Goal: Information Seeking & Learning: Learn about a topic

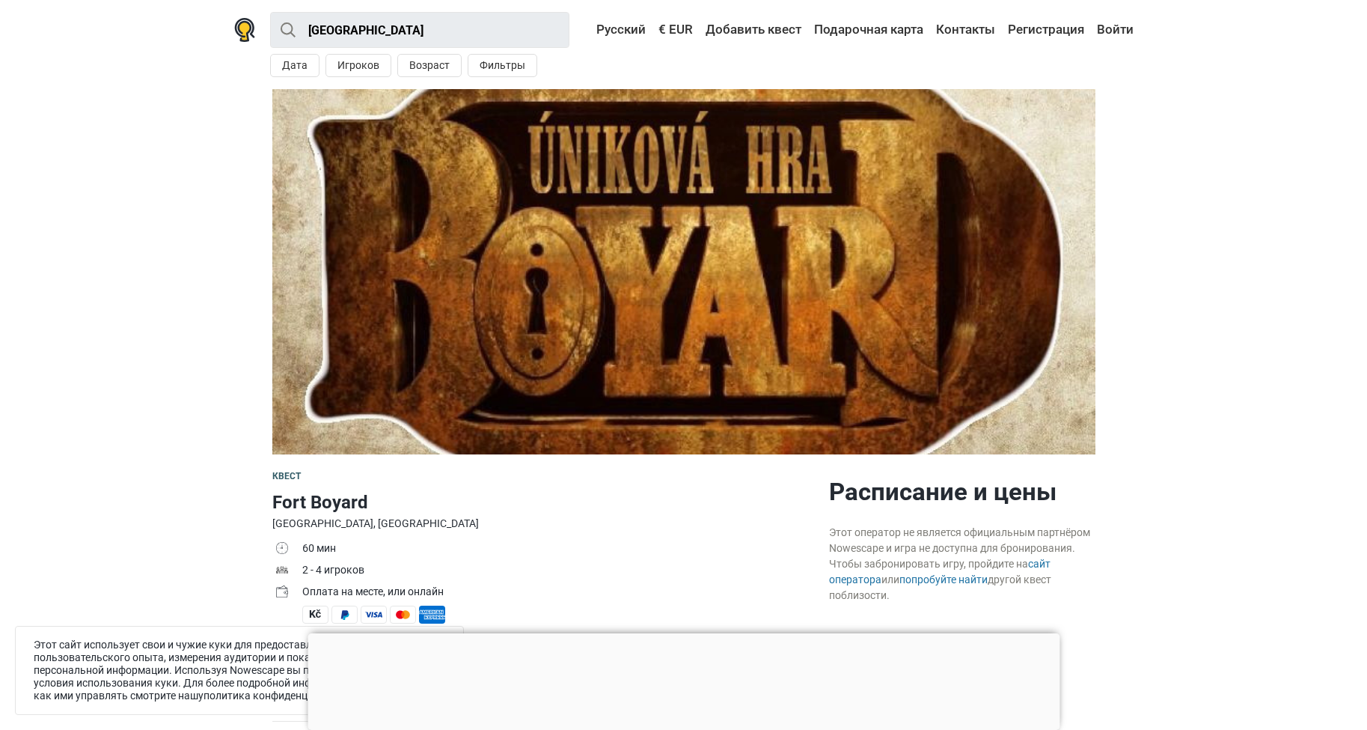
click at [681, 633] on div at bounding box center [684, 633] width 752 height 0
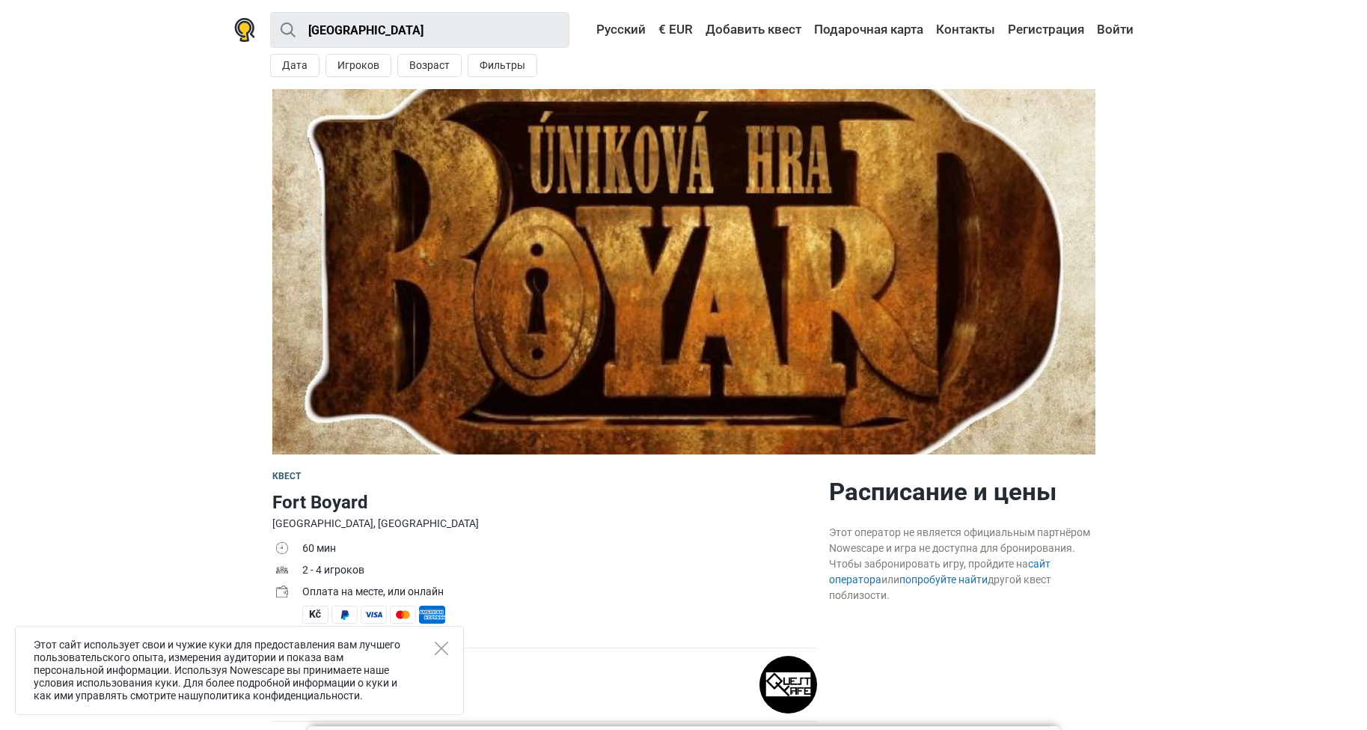
click at [456, 651] on div "Этот сайт использует свои и чужие куки для предоставления вам лучшего пользоват…" at bounding box center [239, 670] width 449 height 89
click at [453, 657] on div "Этот сайт использует свои и чужие куки для предоставления вам лучшего пользоват…" at bounding box center [239, 670] width 449 height 89
click at [450, 654] on div "Этот сайт использует свои и чужие куки для предоставления вам лучшего пользоват…" at bounding box center [239, 670] width 449 height 89
click at [441, 648] on g "Close" at bounding box center [441, 647] width 13 height 13
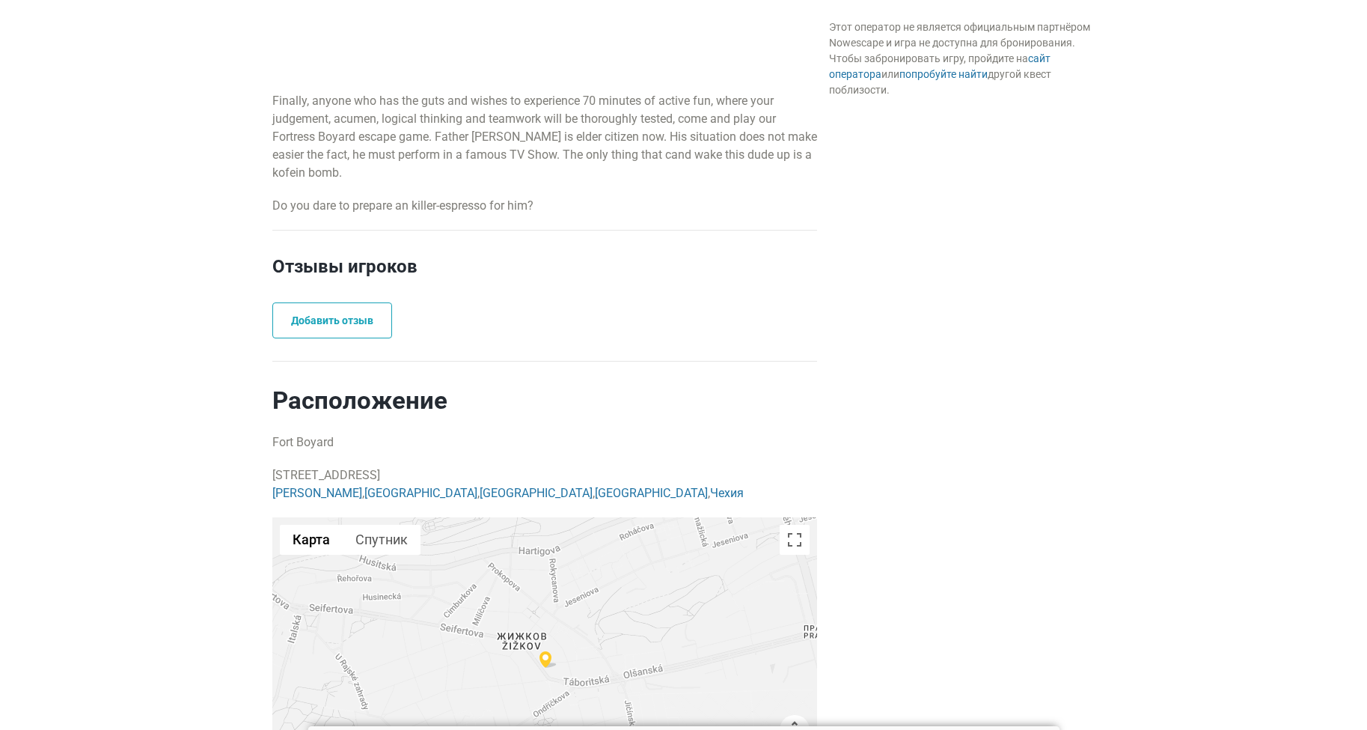
scroll to position [890, 0]
click at [531, 636] on div at bounding box center [544, 665] width 545 height 299
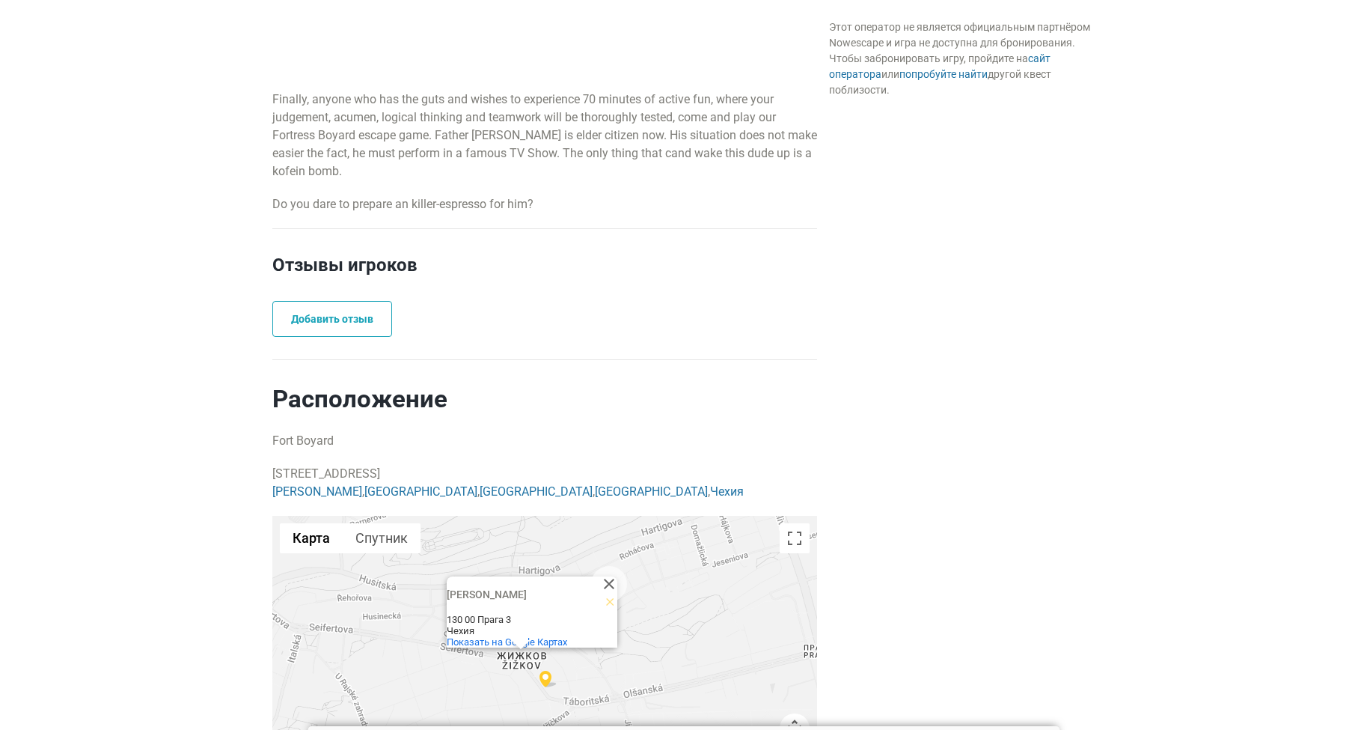
click at [545, 671] on img at bounding box center [548, 678] width 18 height 17
click at [608, 570] on button "Закрыть" at bounding box center [609, 584] width 36 height 36
click at [544, 670] on img at bounding box center [548, 678] width 18 height 17
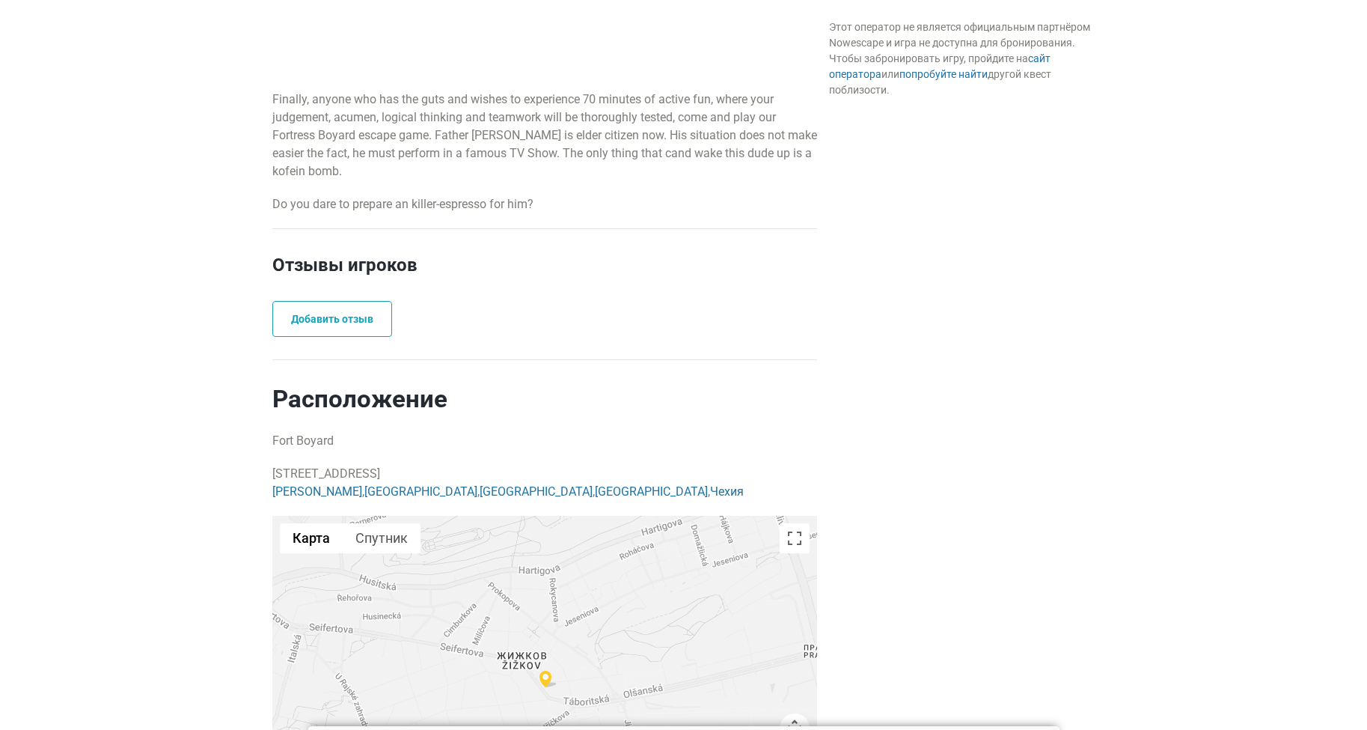
click at [544, 670] on img at bounding box center [548, 678] width 18 height 17
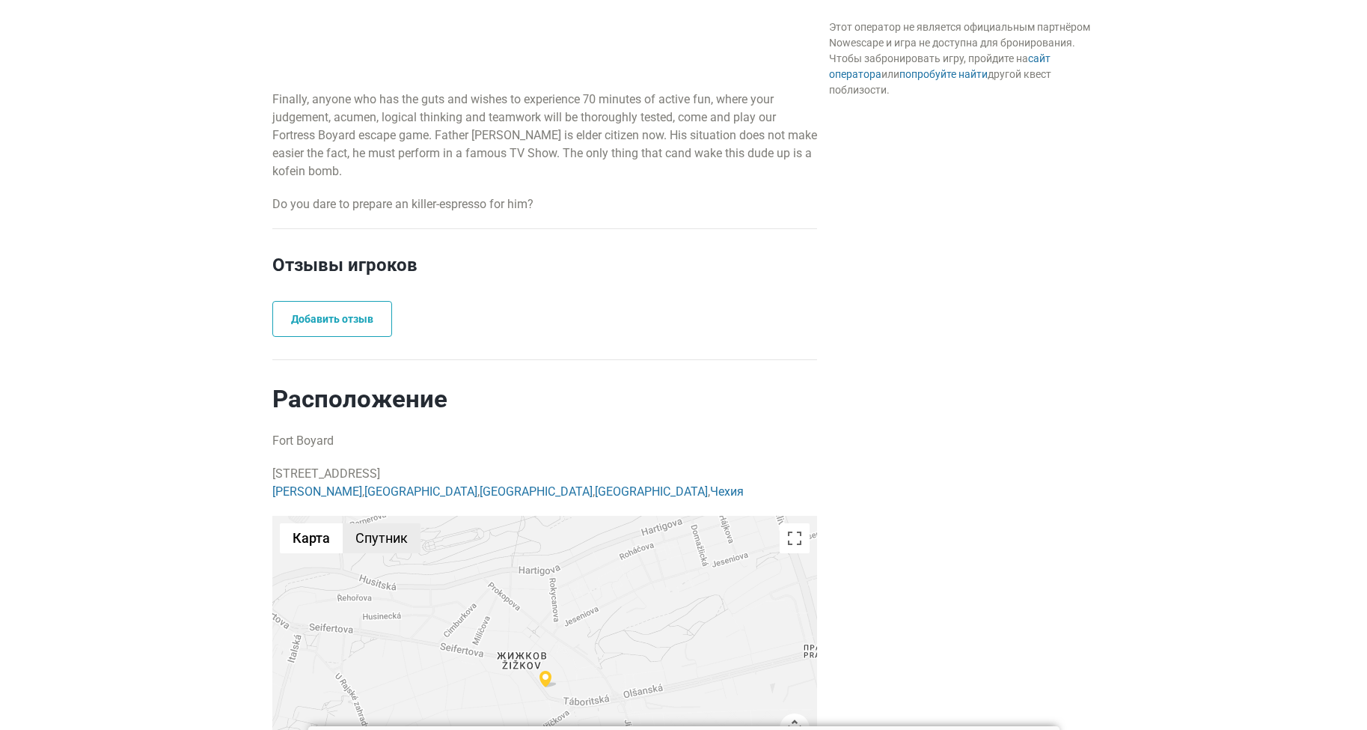
click at [375, 534] on button "Спутник" at bounding box center [382, 538] width 78 height 30
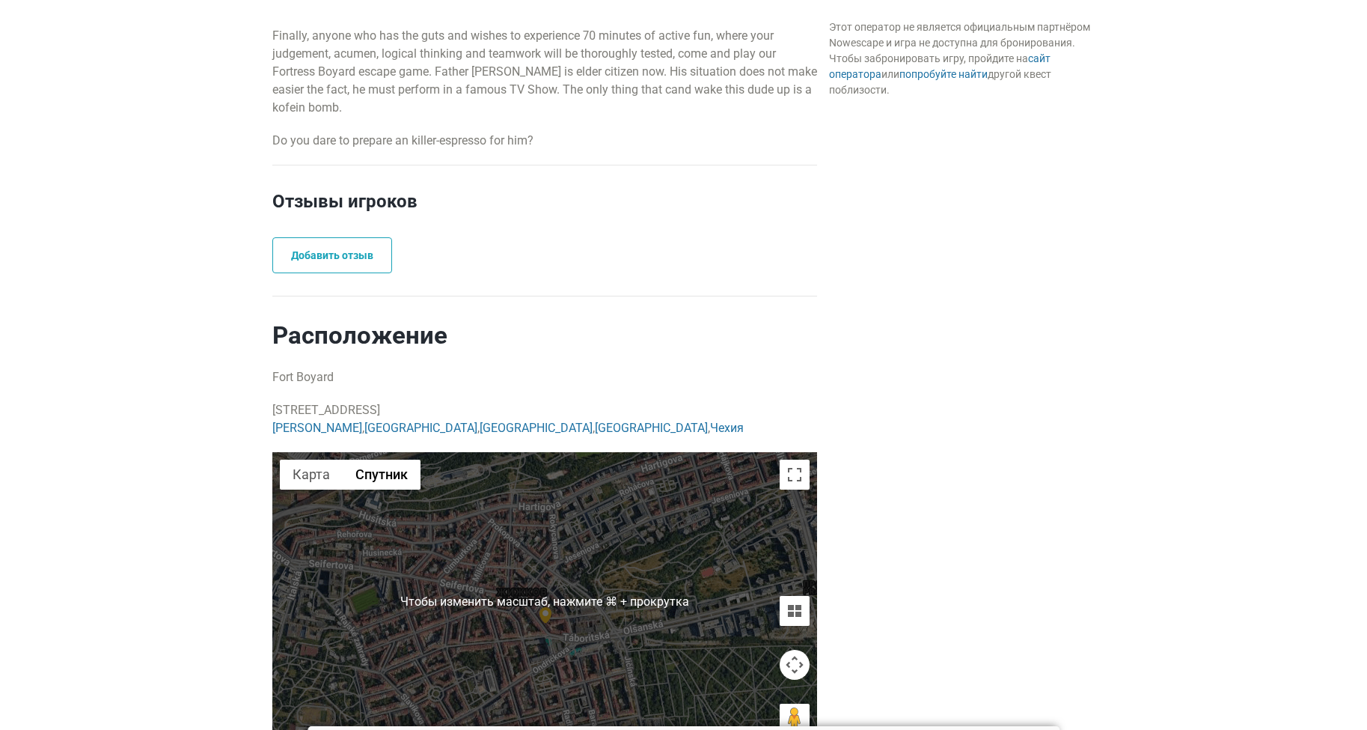
scroll to position [956, 0]
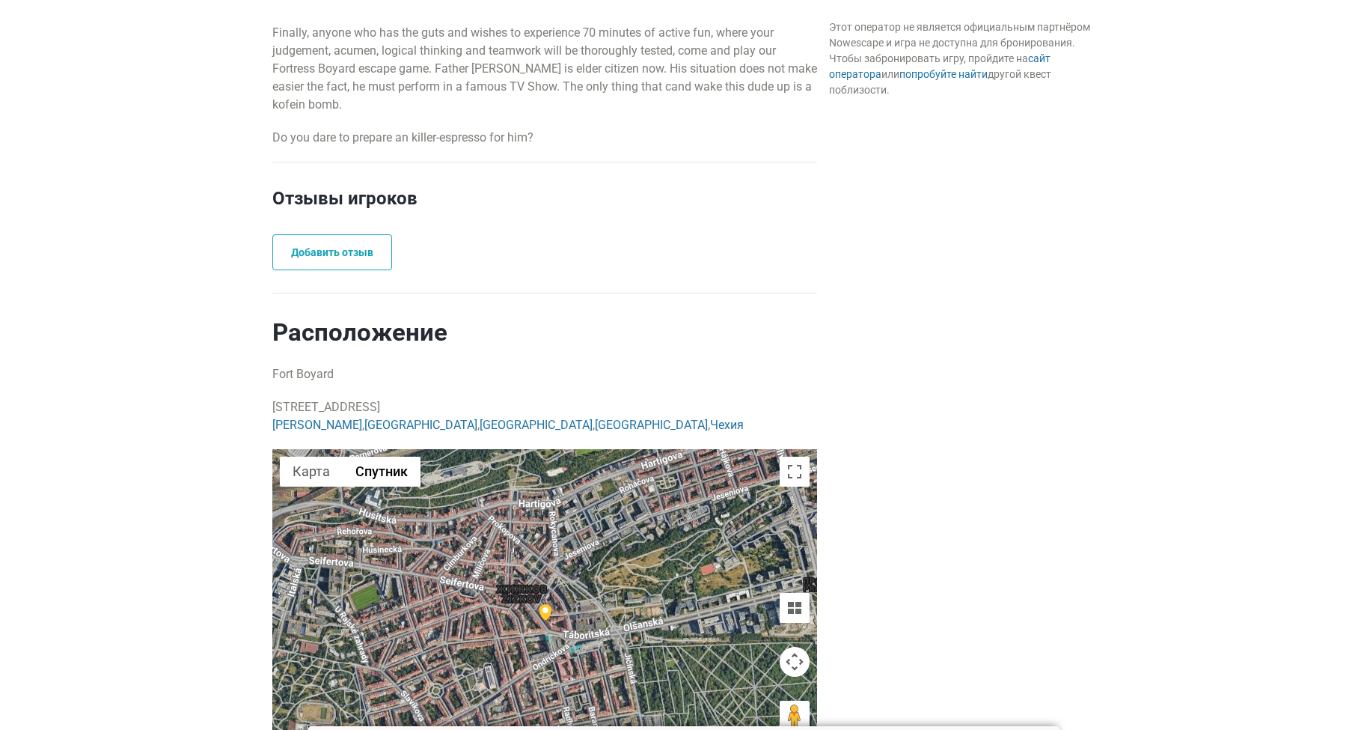
click at [545, 608] on img at bounding box center [548, 612] width 18 height 17
click at [545, 606] on img at bounding box center [548, 612] width 18 height 17
click at [317, 480] on button "Карта" at bounding box center [311, 471] width 63 height 30
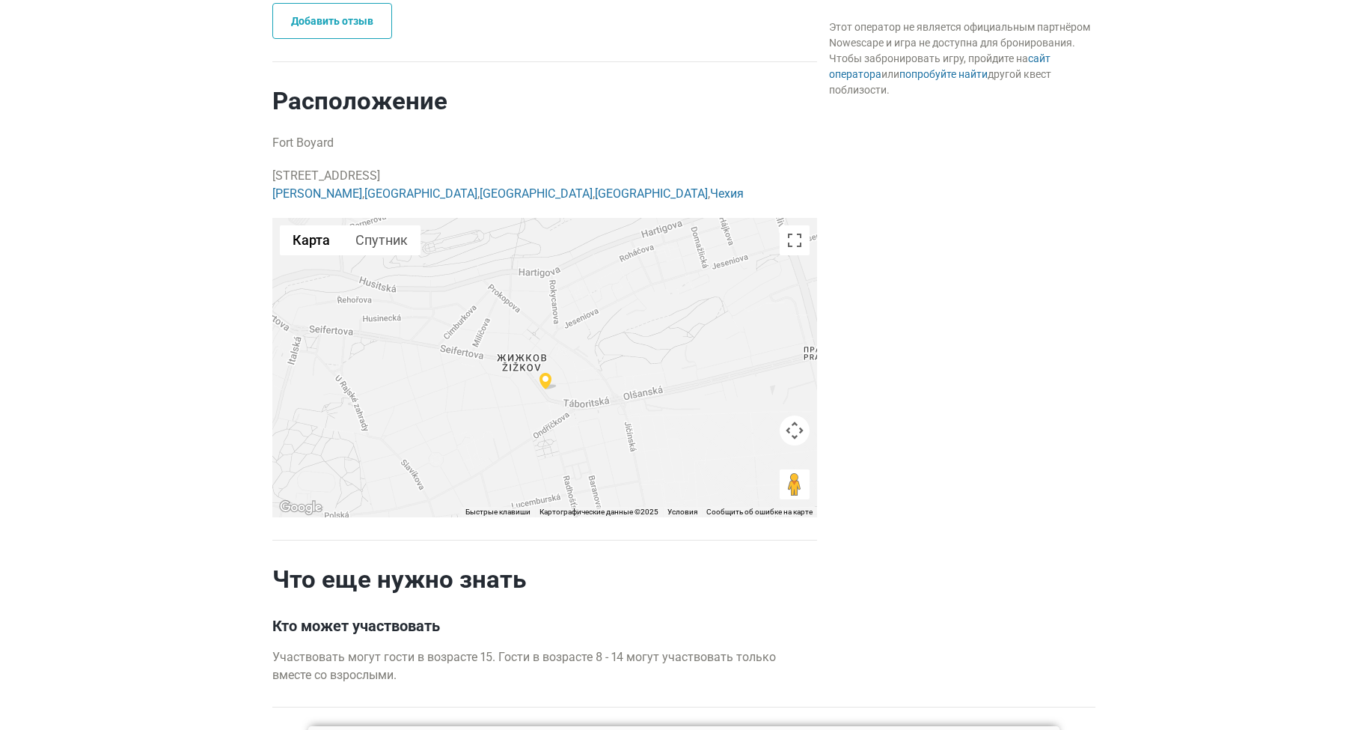
scroll to position [1198, 0]
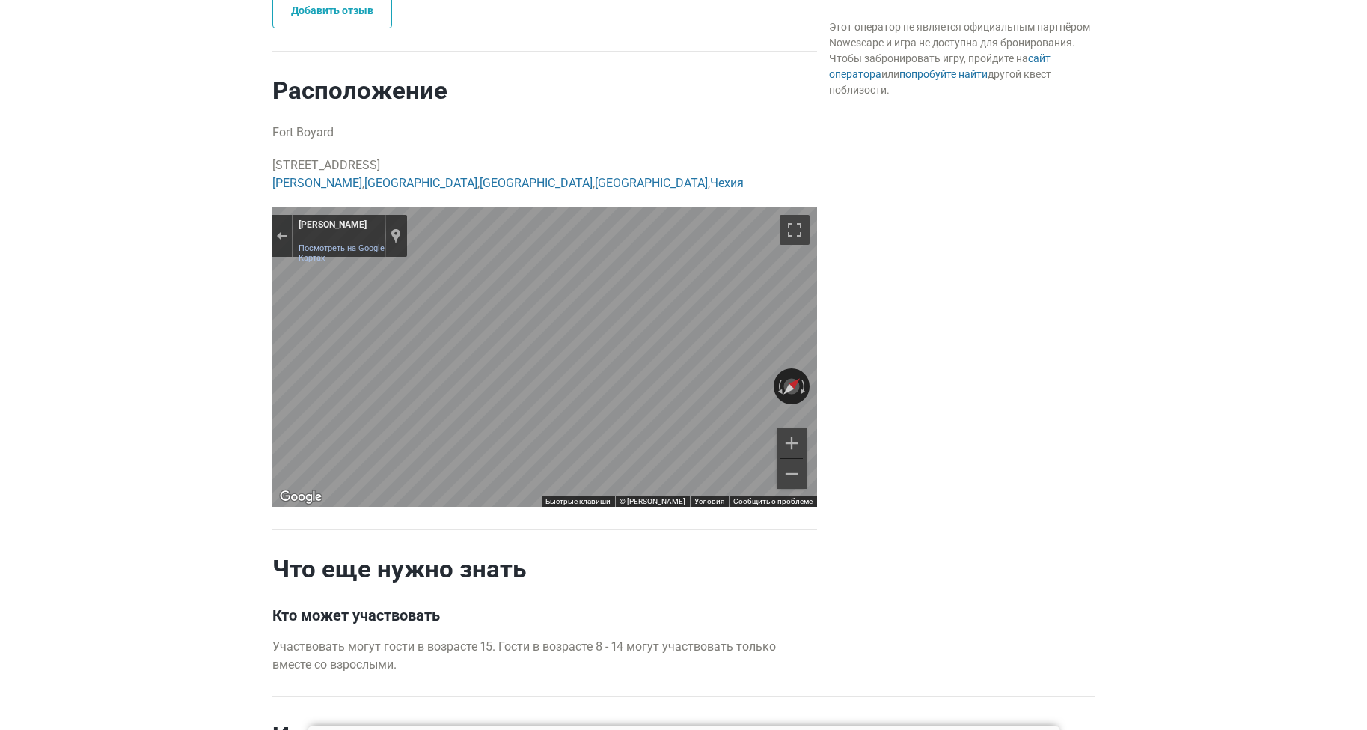
drag, startPoint x: 798, startPoint y: 477, endPoint x: 850, endPoint y: 371, distance: 118.5
click at [840, 379] on div "Квест Fort Boyard [GEOGRAPHIC_DATA], [GEOGRAPHIC_DATA] 60 мин 2 - 4 игроков Опл…" at bounding box center [683, 100] width 835 height 1689
click at [866, 323] on div "Квест Fort Boyard [GEOGRAPHIC_DATA], [GEOGRAPHIC_DATA] 60 мин 2 - 4 игроков Опл…" at bounding box center [683, 100] width 835 height 1689
click at [614, 305] on div "← Переместить влево → Переместить вправо ↑ Переместить вверх ↓ Переместить вниз…" at bounding box center [544, 356] width 545 height 299
drag, startPoint x: 350, startPoint y: 260, endPoint x: 806, endPoint y: 375, distance: 470.0
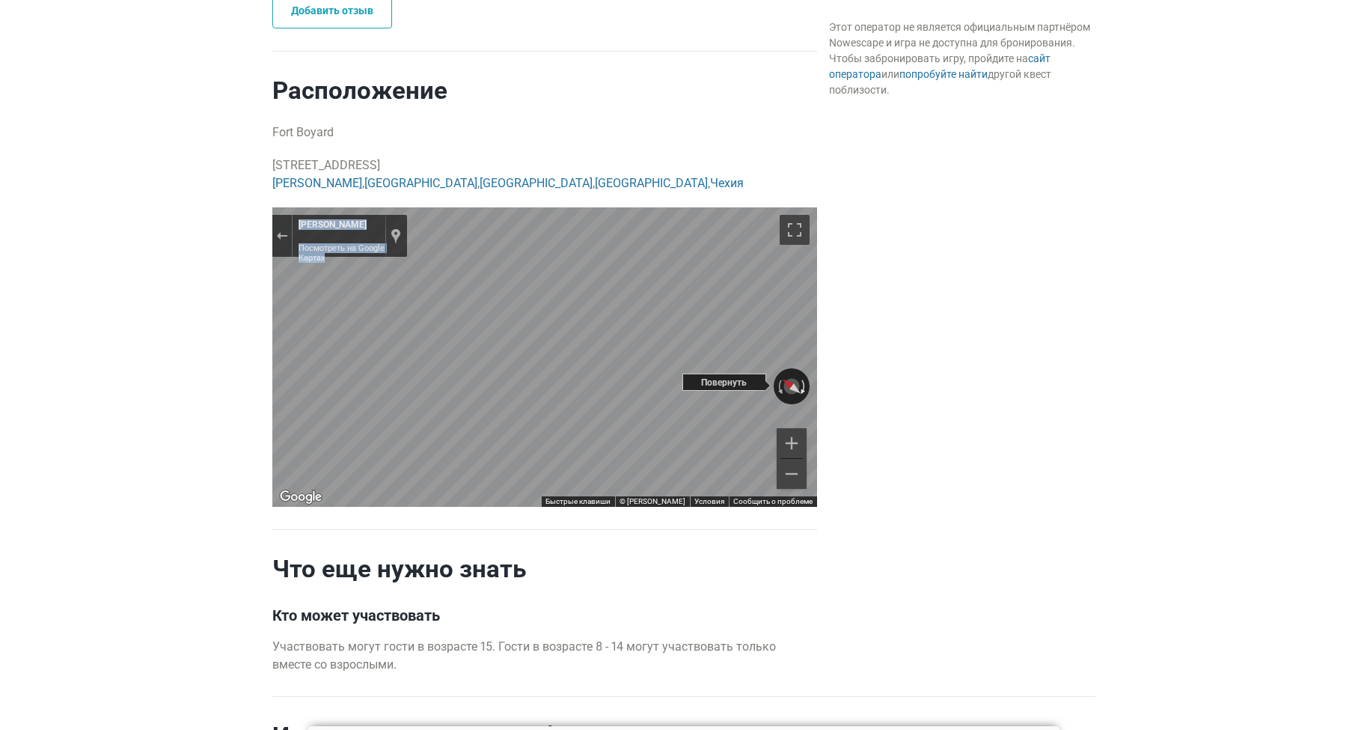
click at [806, 376] on div "← Переместить влево → Переместить вправо ↑ Переместить вверх ↓ Переместить вниз…" at bounding box center [544, 356] width 545 height 299
click at [139, 227] on main "Квест Fort Boyard [GEOGRAPHIC_DATA], [GEOGRAPHIC_DATA] 60 мин 2 - 4 игроков Опл…" at bounding box center [683, 100] width 1367 height 1689
click at [279, 238] on div "Закрыть Просмотр улиц" at bounding box center [281, 235] width 11 height 9
click at [284, 227] on button "Закрыть Просмотр улиц" at bounding box center [281, 235] width 19 height 20
drag, startPoint x: 794, startPoint y: 474, endPoint x: 1063, endPoint y: 364, distance: 290.3
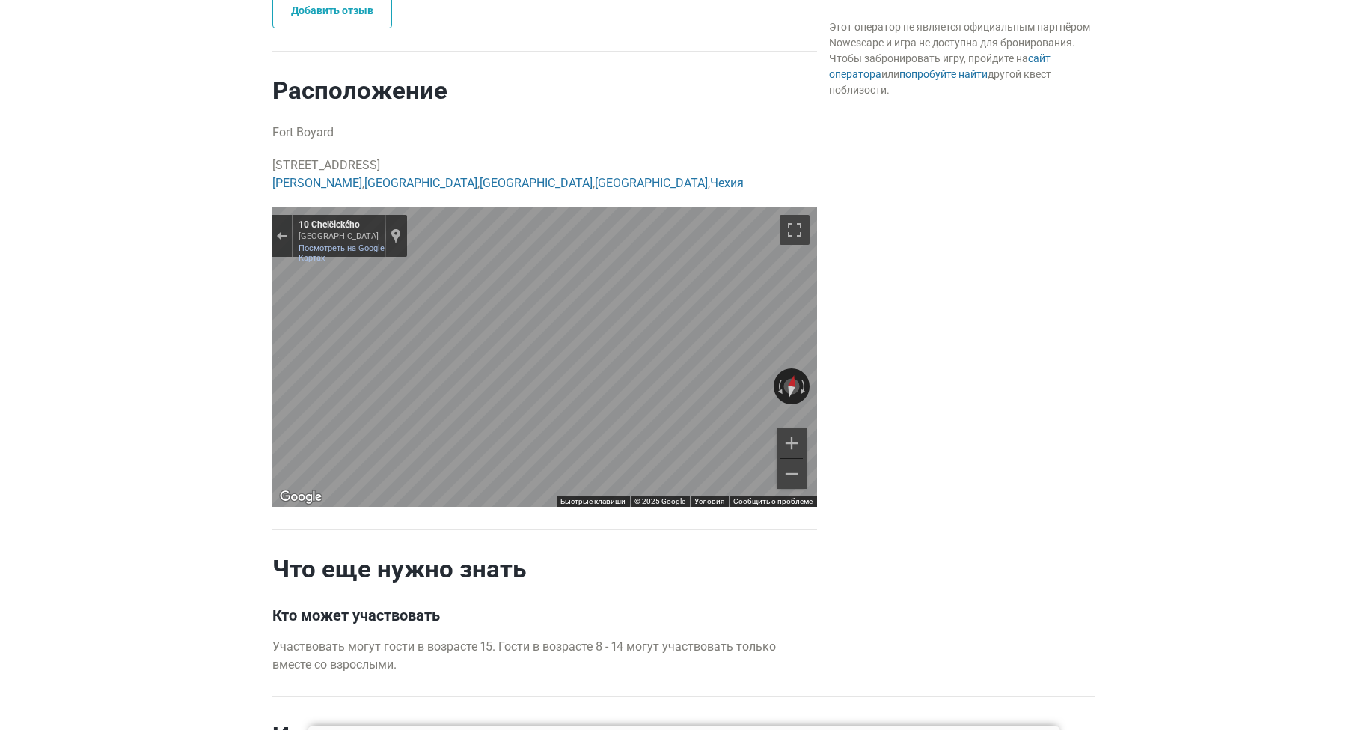
click at [1061, 366] on div "Квест Fort Boyard [GEOGRAPHIC_DATA], [GEOGRAPHIC_DATA] 60 мин 2 - 4 игроков Опл…" at bounding box center [683, 100] width 835 height 1689
click at [486, 420] on div "← Переместить влево → Переместить вправо ↑ Переместить вверх ↓ Переместить вниз…" at bounding box center [544, 356] width 545 height 299
drag, startPoint x: 379, startPoint y: 258, endPoint x: 828, endPoint y: 376, distance: 464.1
click at [824, 375] on div "Квест Fort Boyard [GEOGRAPHIC_DATA], [GEOGRAPHIC_DATA] 60 мин 2 - 4 игроков Опл…" at bounding box center [683, 100] width 835 height 1689
click at [1039, 491] on div "Квест Fort Boyard [GEOGRAPHIC_DATA], [GEOGRAPHIC_DATA] 60 мин 2 - 4 игроков Опл…" at bounding box center [683, 100] width 835 height 1689
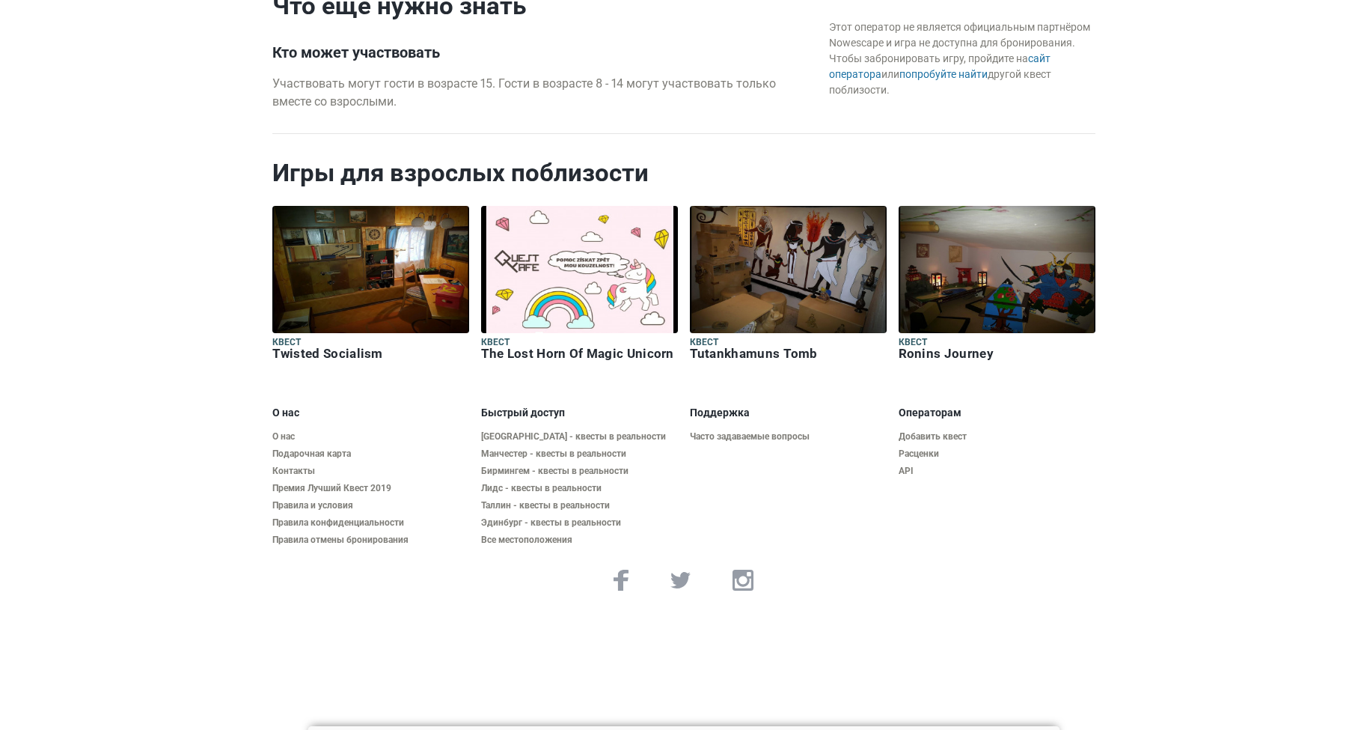
scroll to position [1761, 0]
click at [550, 534] on link "Все местоположения" at bounding box center [579, 539] width 197 height 11
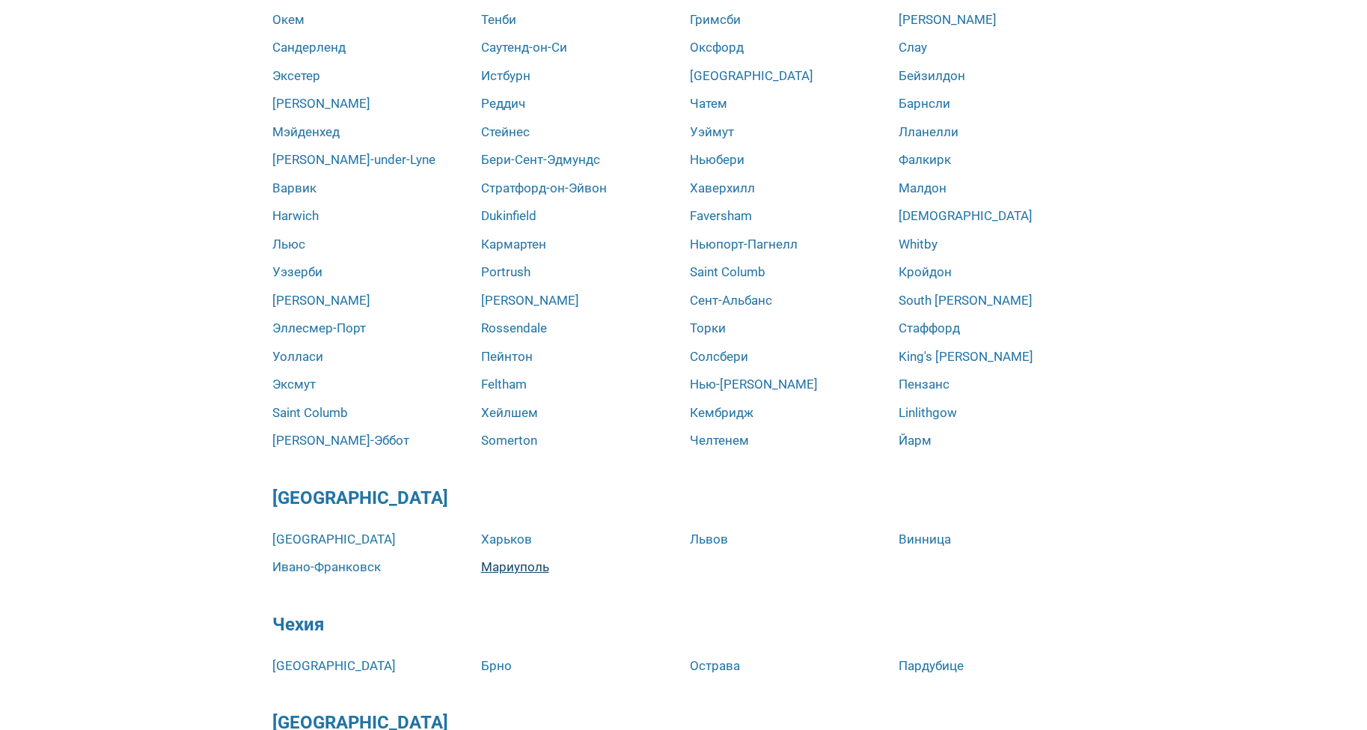
scroll to position [1012, 0]
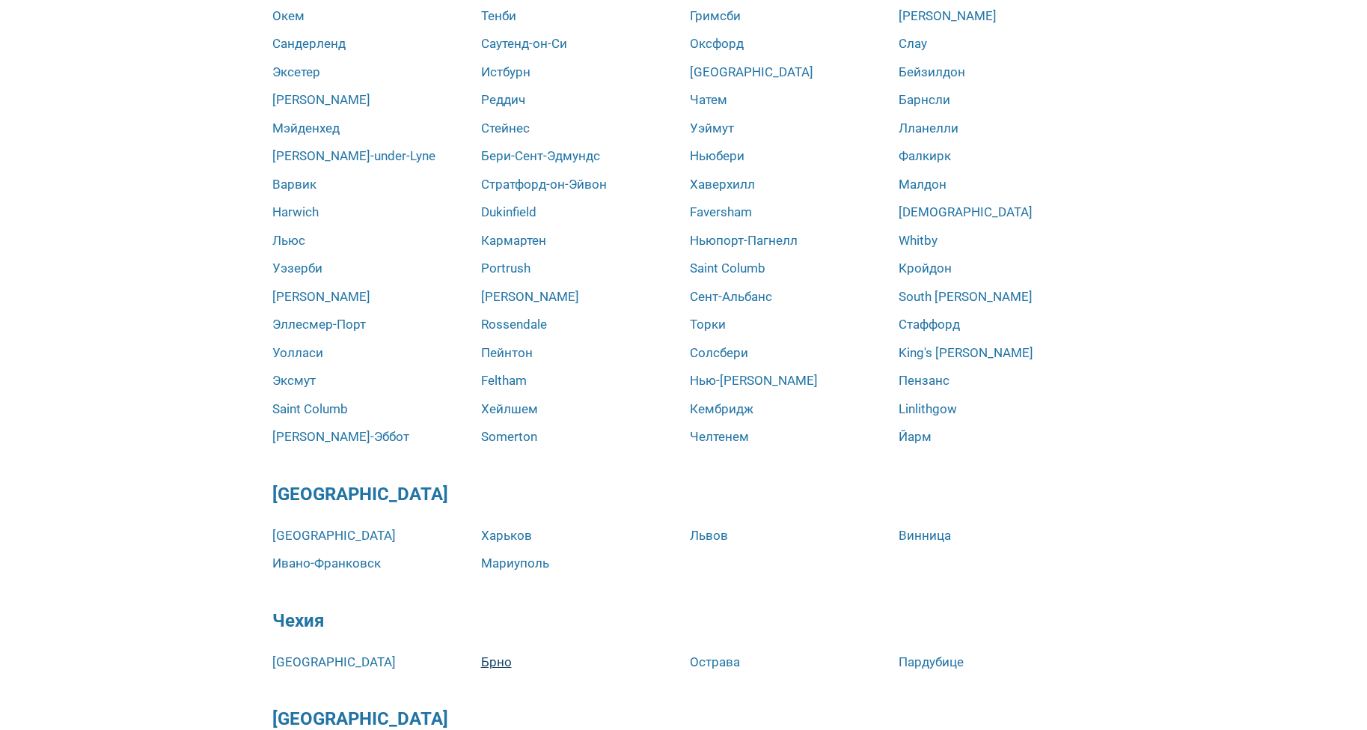
click at [491, 652] on link "Брно" at bounding box center [496, 661] width 31 height 19
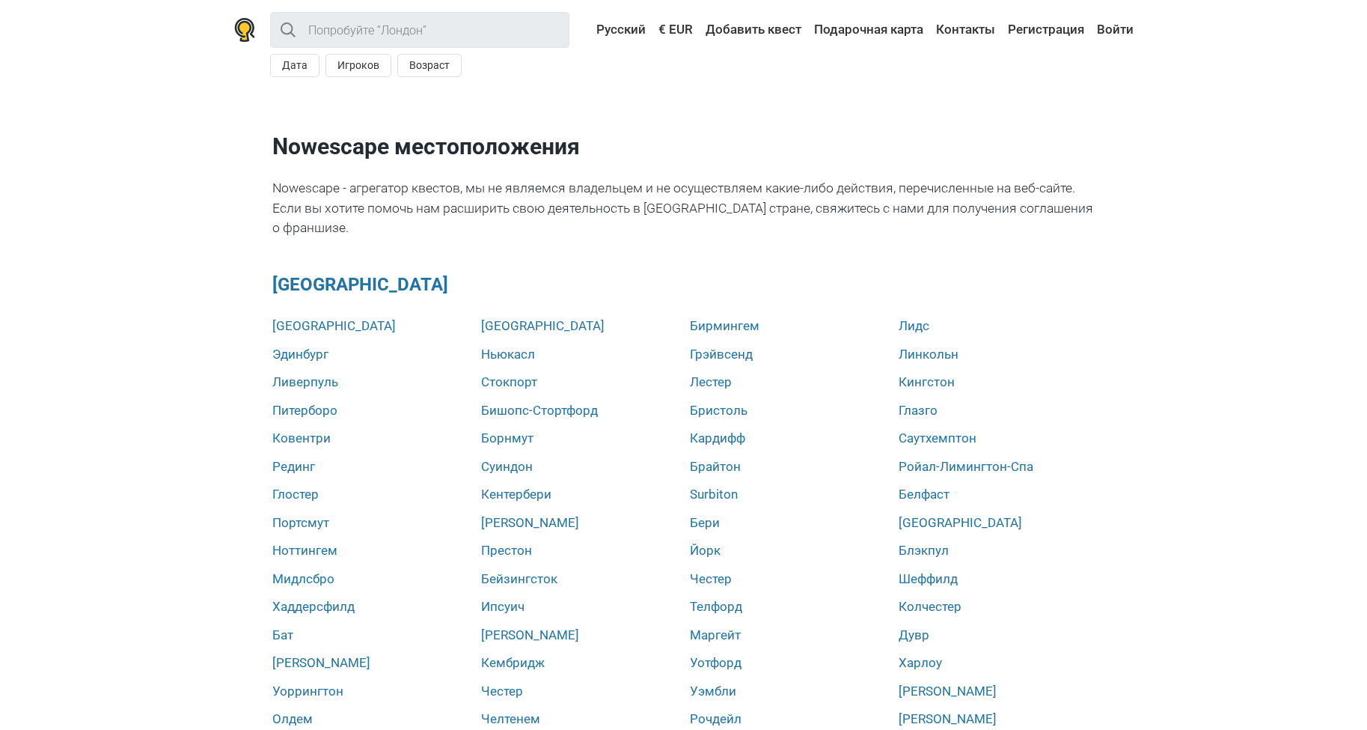
scroll to position [0, 0]
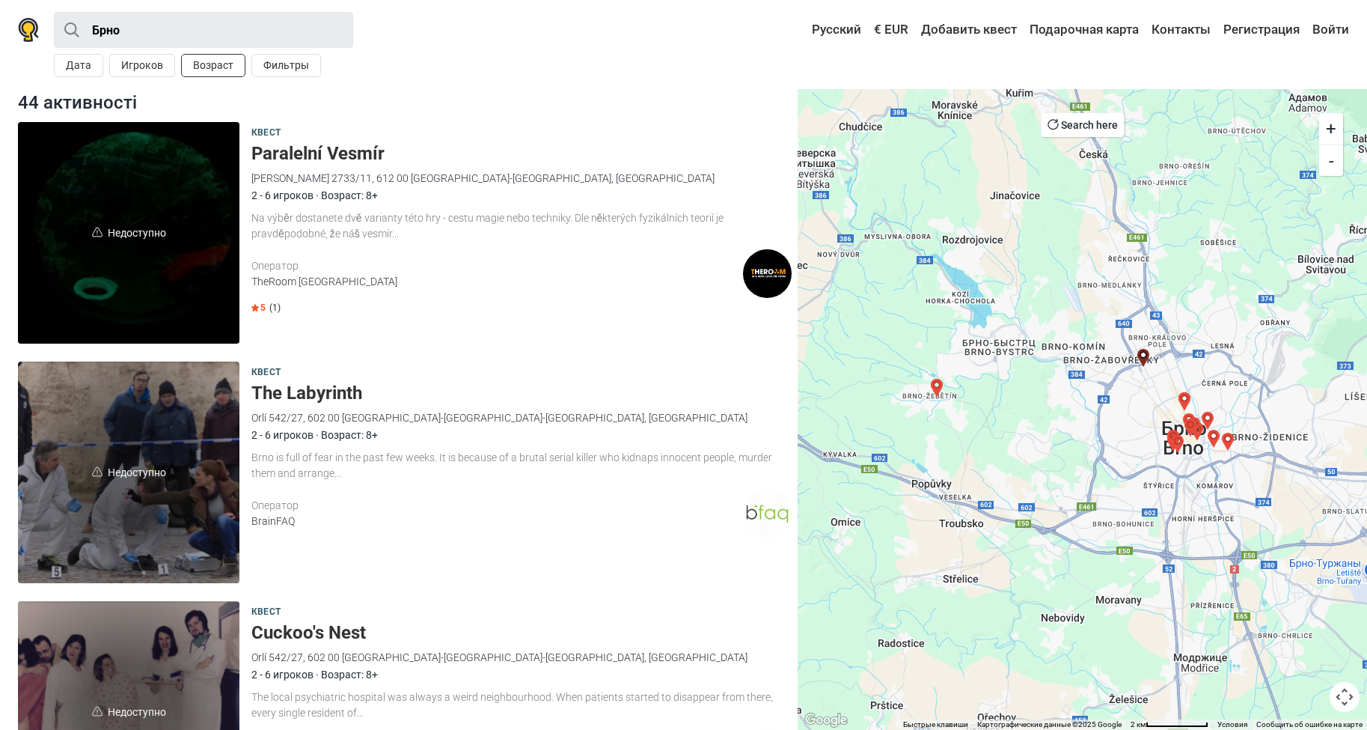
click at [230, 69] on button "Возраст" at bounding box center [213, 65] width 64 height 23
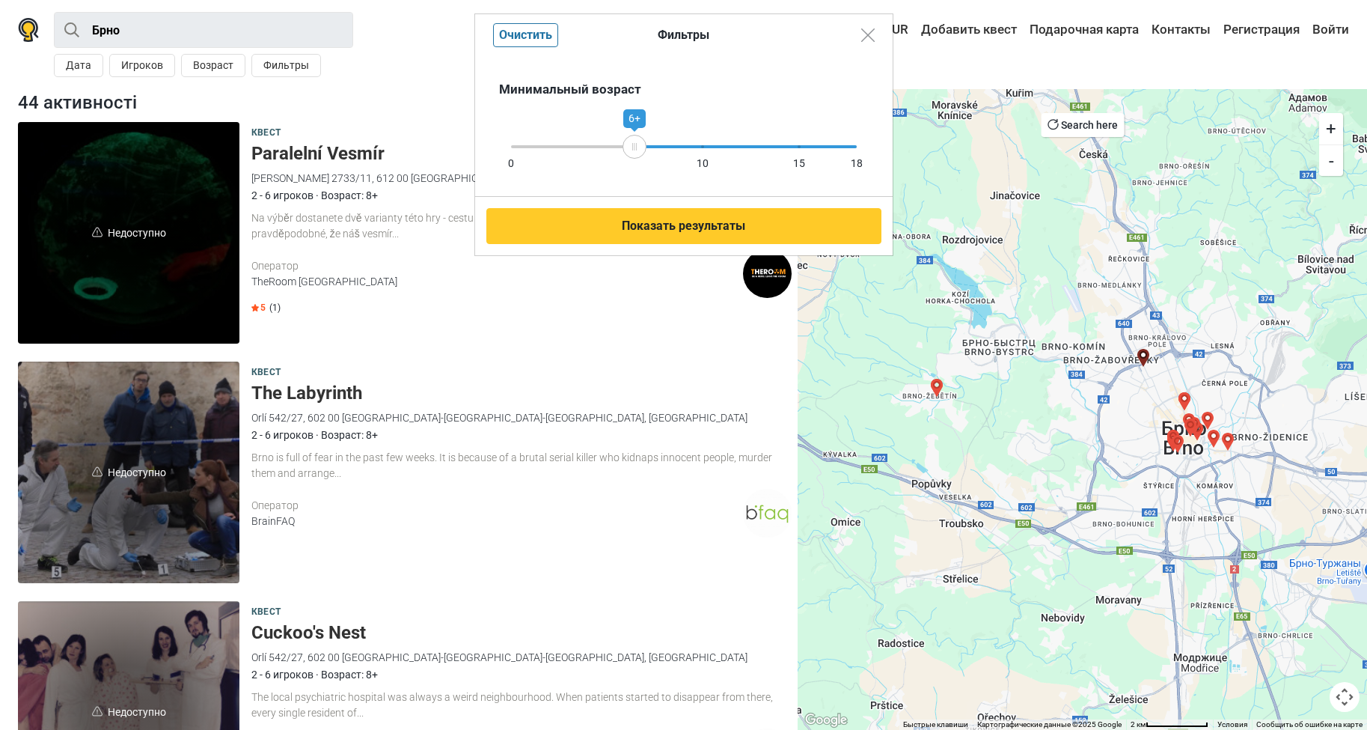
drag, startPoint x: 854, startPoint y: 147, endPoint x: 634, endPoint y: 177, distance: 222.0
click at [634, 177] on div "Минимальный возраст 0 10 15 18 6+" at bounding box center [684, 126] width 418 height 141
drag, startPoint x: 623, startPoint y: 145, endPoint x: 659, endPoint y: 146, distance: 36.7
click at [659, 146] on div "8+" at bounding box center [660, 147] width 24 height 24
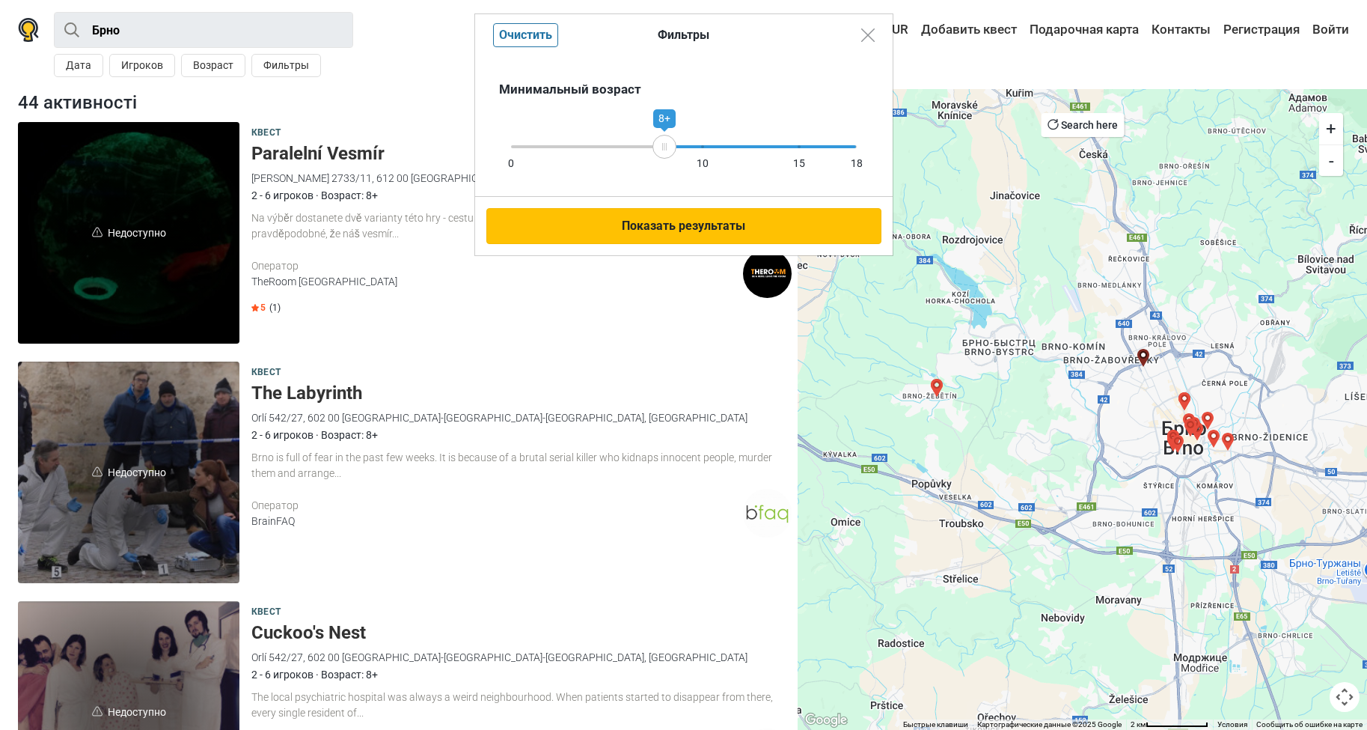
click at [681, 230] on button "Показать результаты" at bounding box center [683, 226] width 395 height 36
